Goal: Task Accomplishment & Management: Use online tool/utility

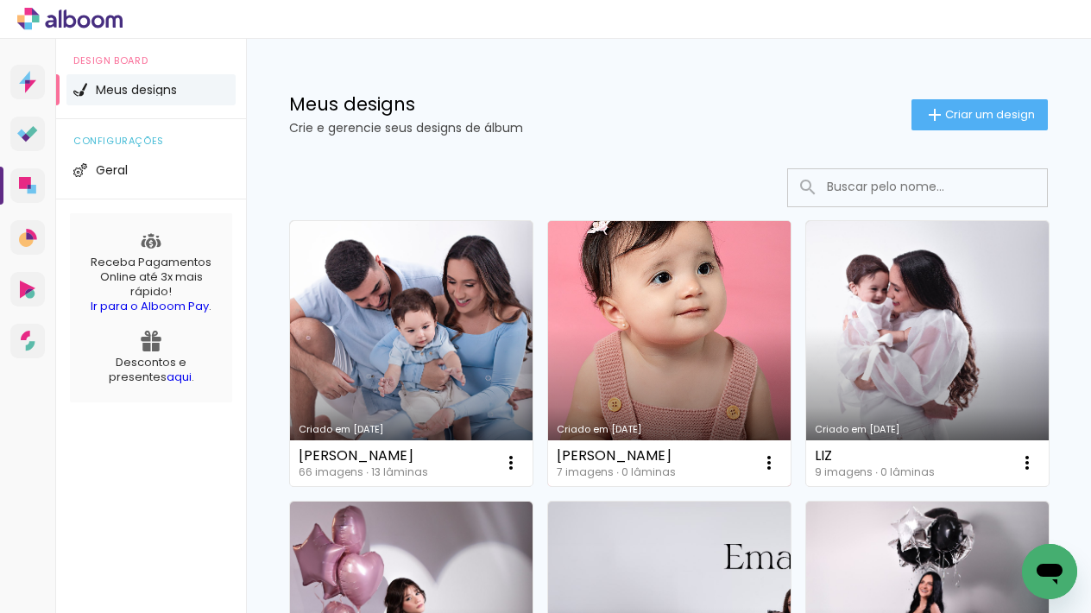
click at [651, 297] on link "Criado em [DATE]" at bounding box center [669, 353] width 242 height 265
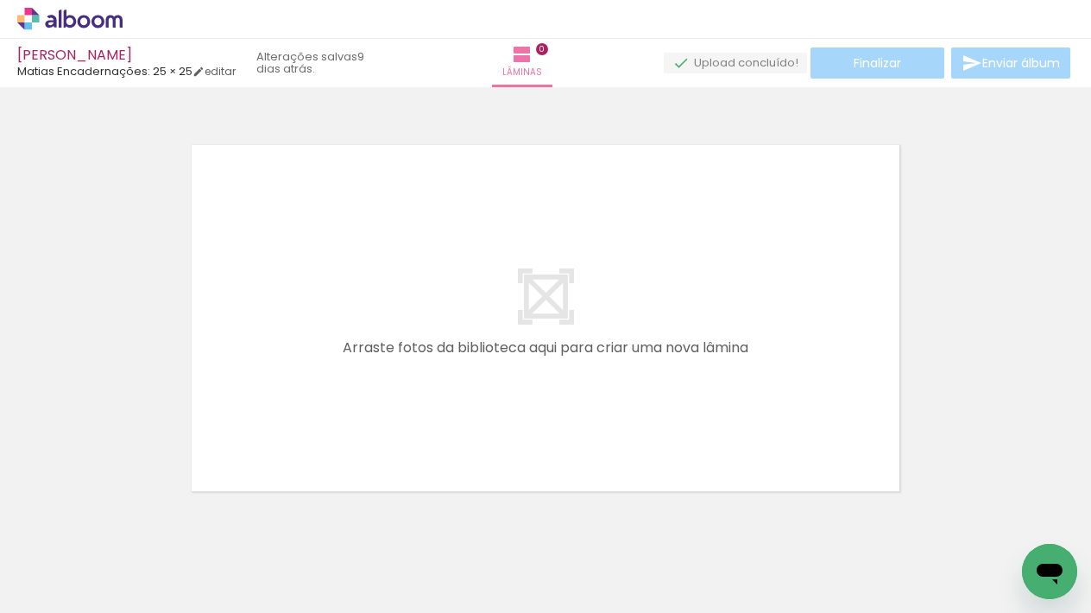
click at [63, 589] on span "Adicionar Fotos" at bounding box center [61, 589] width 52 height 19
click at [0, 0] on input "file" at bounding box center [0, 0] width 0 height 0
click at [68, 591] on span "Adicionar Fotos" at bounding box center [61, 589] width 52 height 19
click at [0, 0] on input "file" at bounding box center [0, 0] width 0 height 0
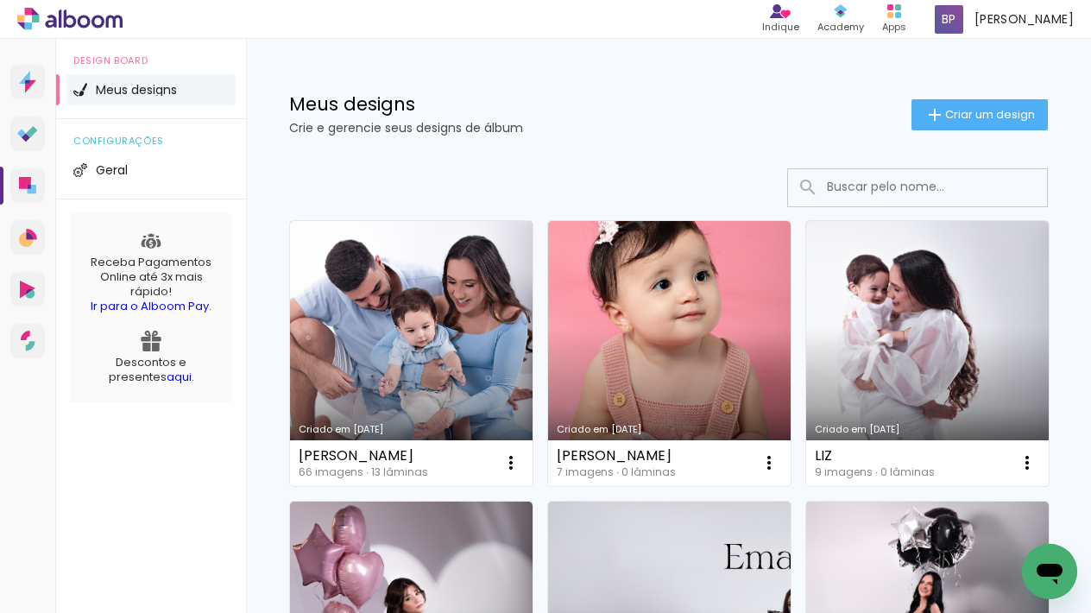
click at [680, 301] on link "Criado em [DATE]" at bounding box center [669, 353] width 242 height 265
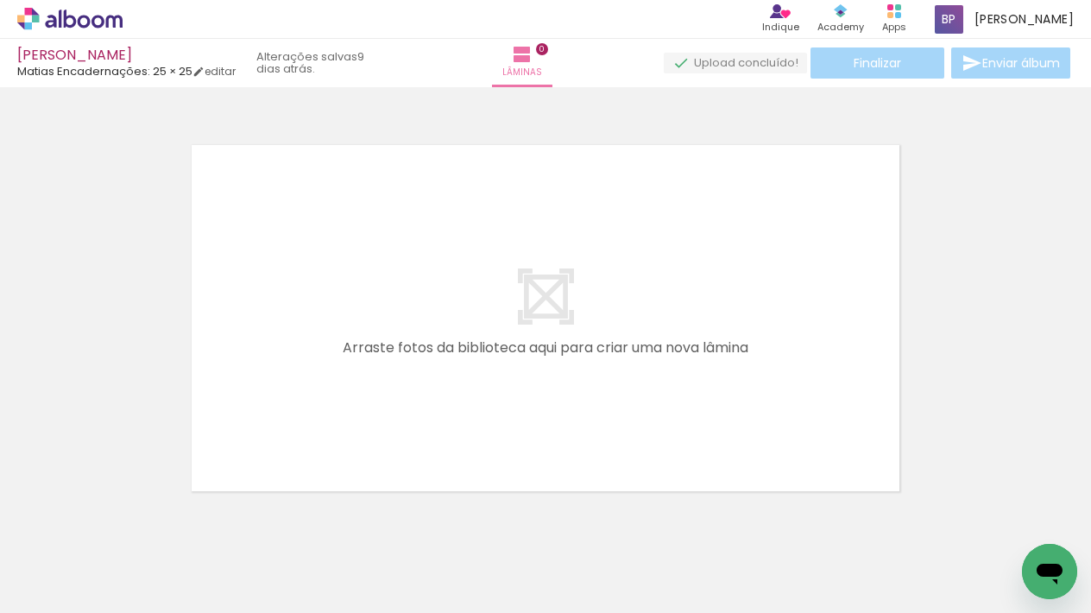
click at [69, 580] on span "Adicionar Fotos" at bounding box center [61, 589] width 52 height 19
click at [0, 0] on input "file" at bounding box center [0, 0] width 0 height 0
click at [901, 17] on rect at bounding box center [898, 15] width 6 height 6
